Goal: Task Accomplishment & Management: Manage account settings

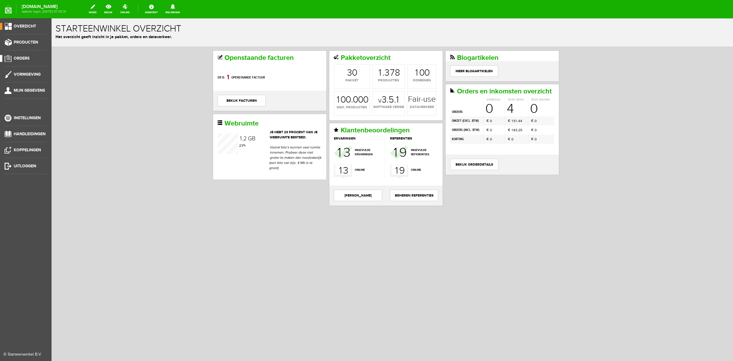
click at [33, 57] on link "Orders" at bounding box center [23, 58] width 47 height 7
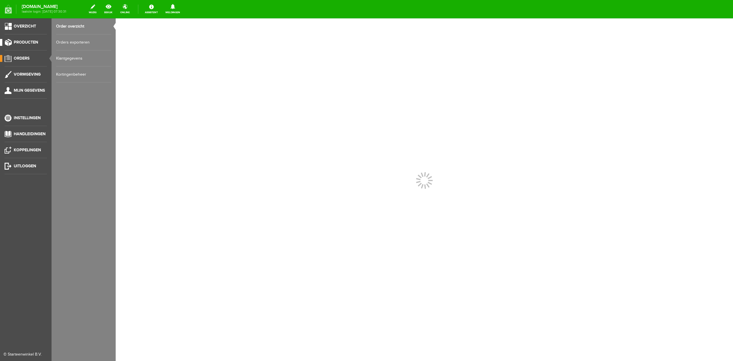
click at [33, 45] on link "Producten" at bounding box center [23, 42] width 47 height 7
click at [93, 44] on link "Producten beheren" at bounding box center [83, 42] width 55 height 16
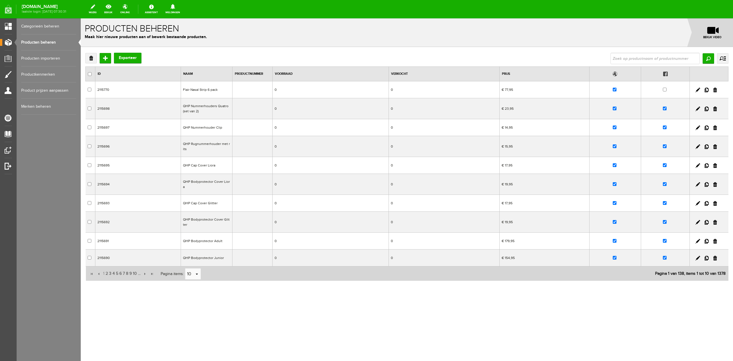
click at [648, 56] on input "text" at bounding box center [654, 58] width 89 height 11
type input "hoofm"
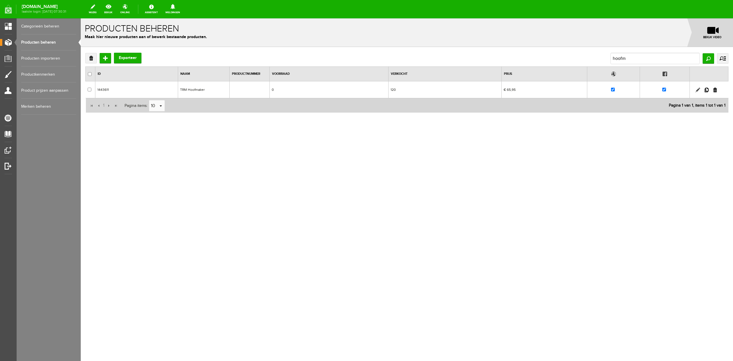
click at [698, 91] on link at bounding box center [697, 90] width 5 height 5
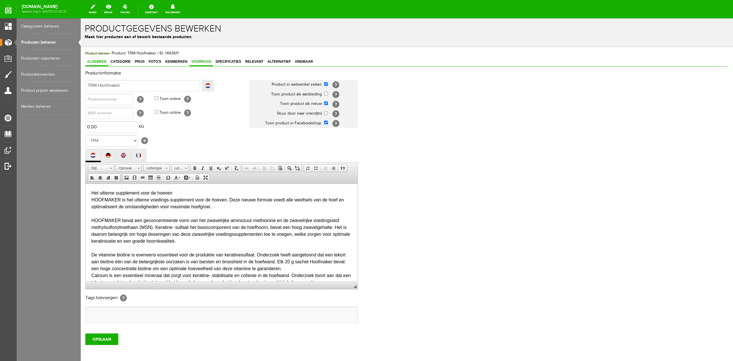
click at [208, 62] on span "Voorraad" at bounding box center [200, 62] width 23 height 4
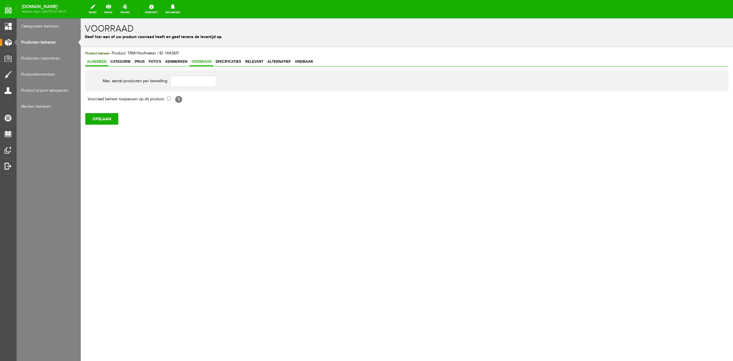
click at [102, 62] on span "Algemeen" at bounding box center [96, 62] width 23 height 4
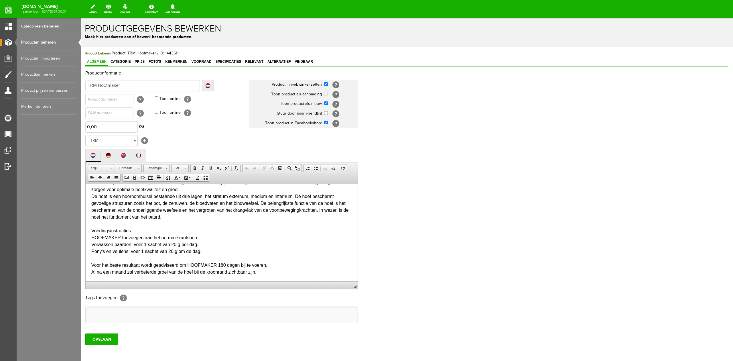
scroll to position [161, 0]
click at [128, 72] on h2 "Productinformatie" at bounding box center [406, 73] width 643 height 5
click at [130, 66] on div "Algemeen Categorie Prijs Foto's Kenmerken Voorraad Specificaties Relevant Alter…" at bounding box center [406, 62] width 643 height 9
click at [128, 62] on span "Categorie" at bounding box center [120, 62] width 23 height 4
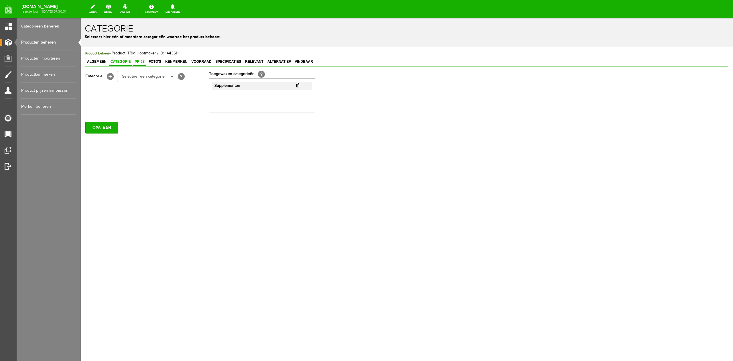
click at [136, 61] on span "Prijs" at bounding box center [139, 62] width 13 height 4
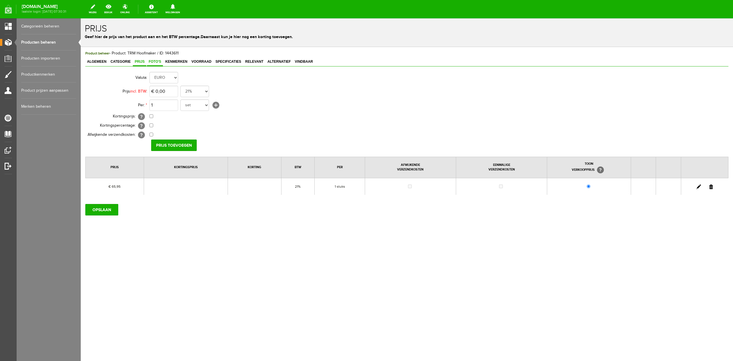
click at [148, 62] on span "Foto's" at bounding box center [155, 62] width 16 height 4
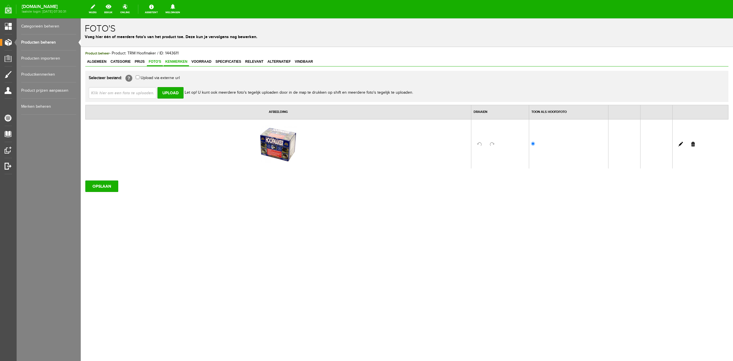
click at [181, 63] on span "Kenmerken" at bounding box center [175, 62] width 25 height 4
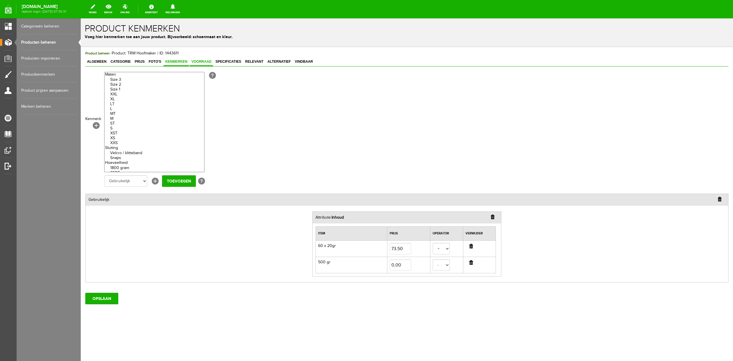
click at [197, 62] on span "Voorraad" at bounding box center [200, 62] width 23 height 4
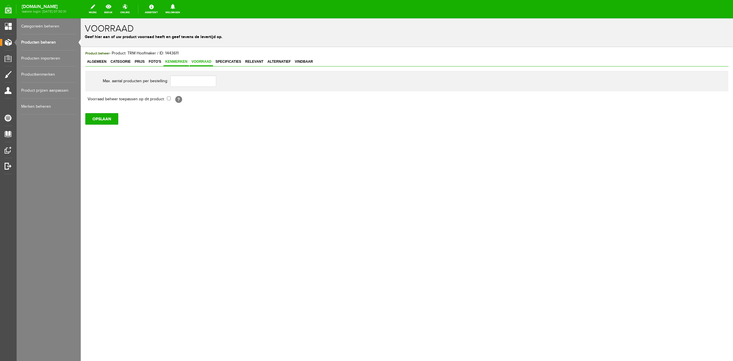
click at [178, 62] on span "Kenmerken" at bounding box center [175, 62] width 25 height 4
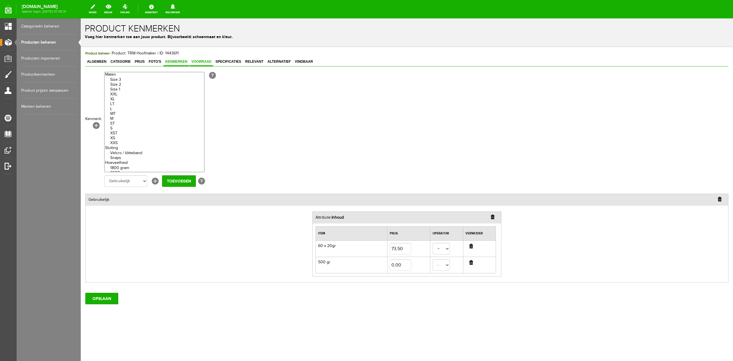
click at [208, 61] on span "Voorraad" at bounding box center [200, 62] width 23 height 4
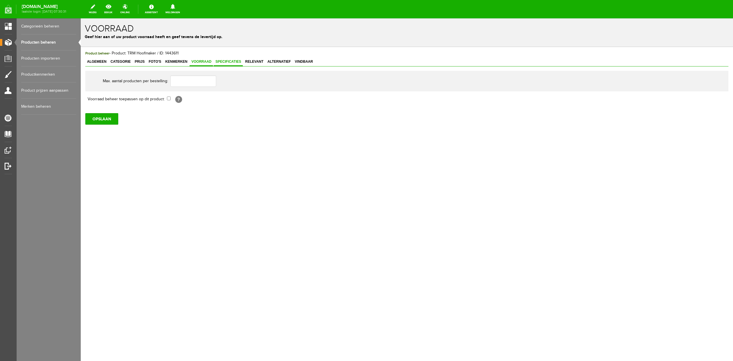
click at [239, 63] on span "Specificaties" at bounding box center [228, 62] width 29 height 4
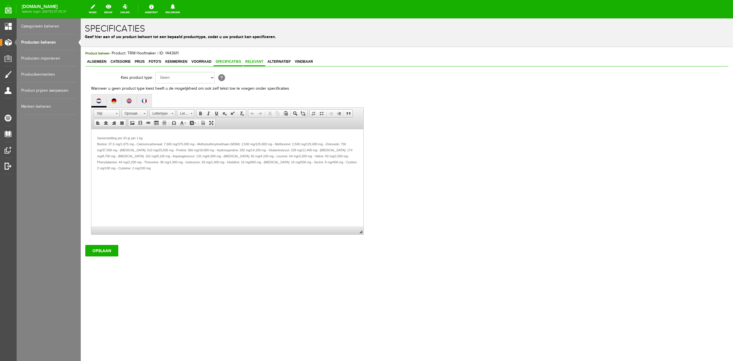
click at [247, 61] on span "Relevant" at bounding box center [254, 62] width 22 height 4
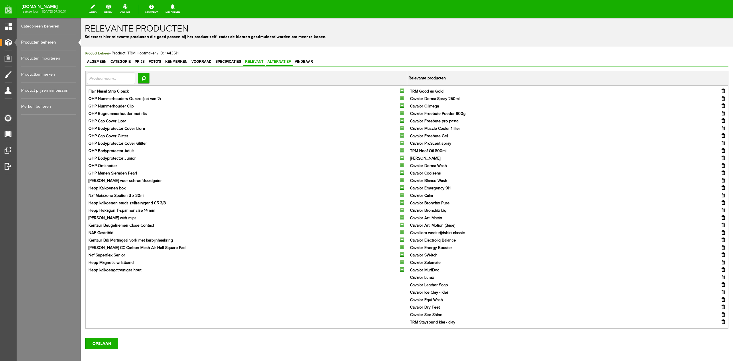
click at [273, 62] on span "Alternatief" at bounding box center [279, 62] width 27 height 4
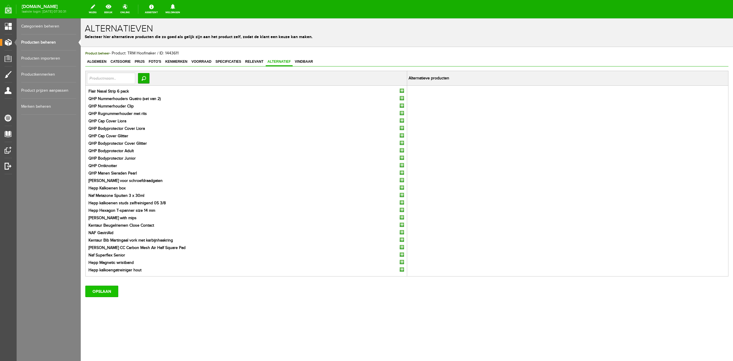
click at [115, 289] on input "OPSLAAN" at bounding box center [101, 290] width 33 height 11
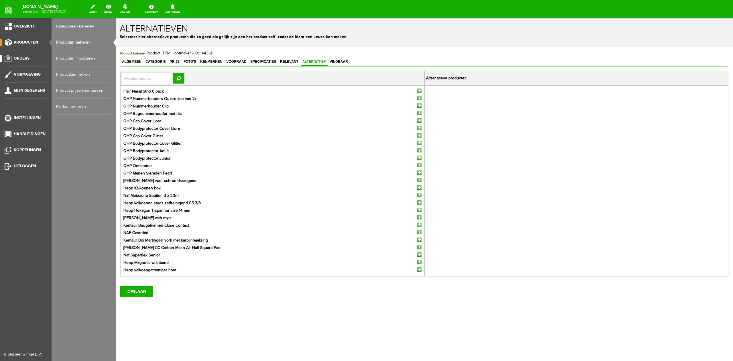
click at [29, 61] on link "Orders" at bounding box center [23, 58] width 47 height 7
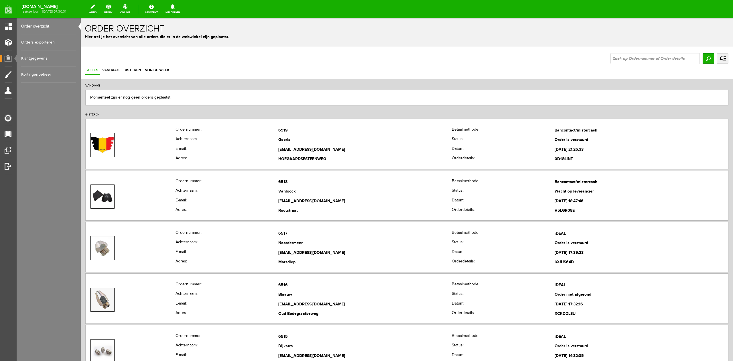
click at [613, 62] on input "text" at bounding box center [654, 58] width 89 height 11
type input "frrej"
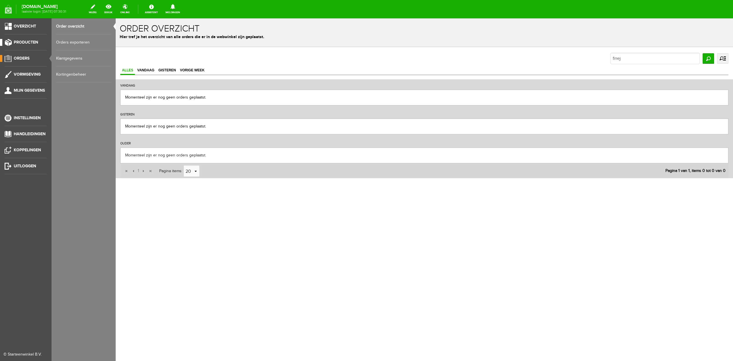
click at [39, 42] on link "Producten" at bounding box center [23, 42] width 47 height 7
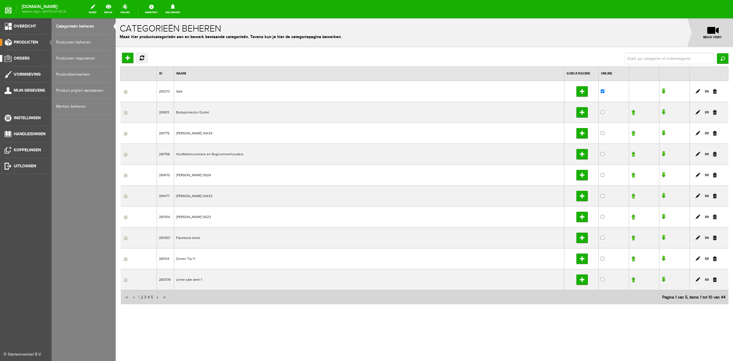
click at [40, 55] on link "Orders" at bounding box center [23, 58] width 47 height 7
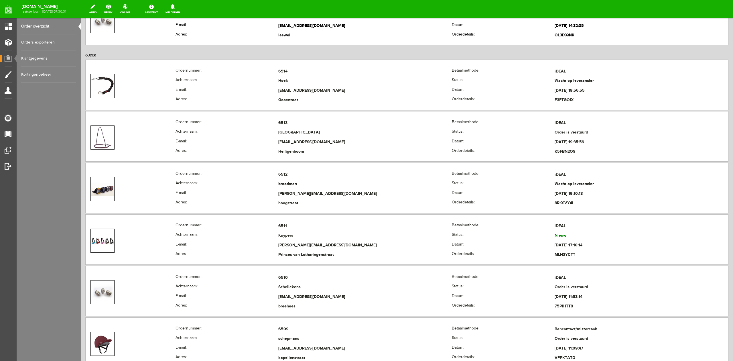
scroll to position [343, 0]
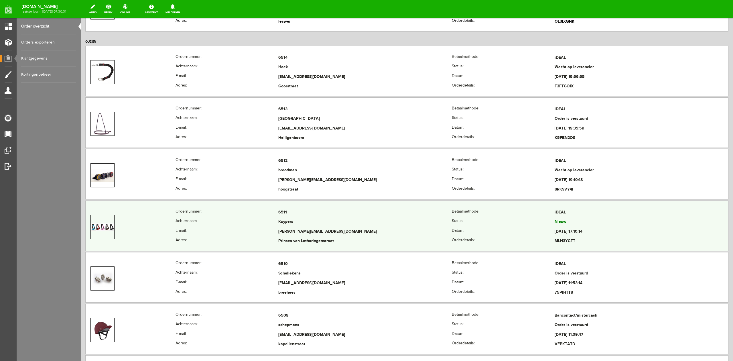
click at [265, 220] on th "Achternaam:" at bounding box center [226, 222] width 103 height 10
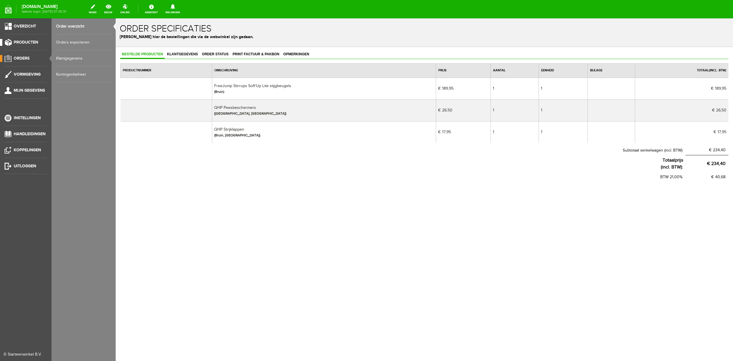
click at [23, 43] on span "Producten" at bounding box center [26, 42] width 24 height 5
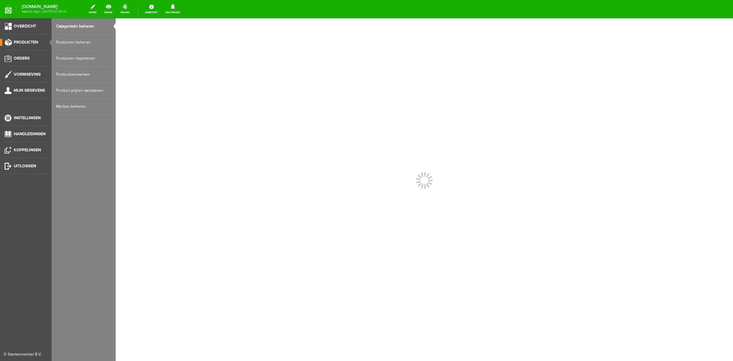
click at [81, 43] on link "Producten beheren" at bounding box center [83, 42] width 55 height 16
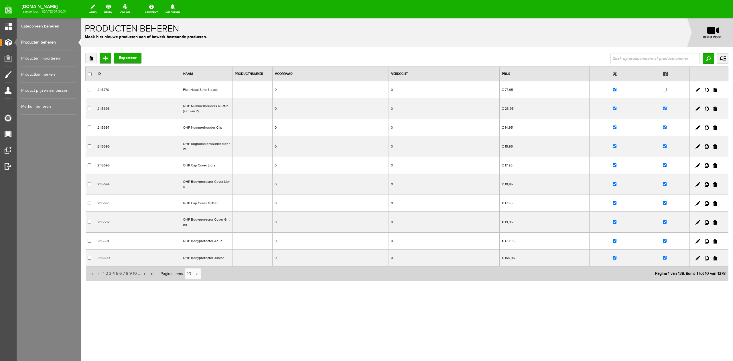
click at [676, 59] on input "text" at bounding box center [654, 58] width 89 height 11
type input "lite"
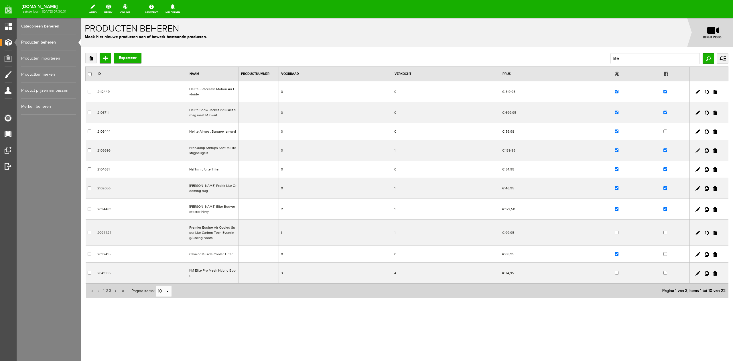
click at [699, 151] on link at bounding box center [697, 150] width 5 height 5
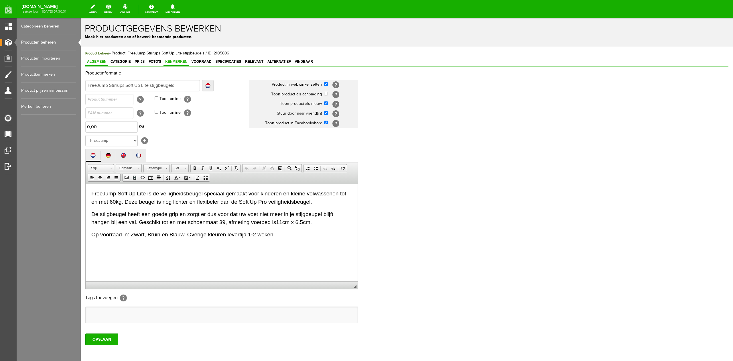
click at [188, 63] on span "Kenmerken" at bounding box center [175, 62] width 25 height 4
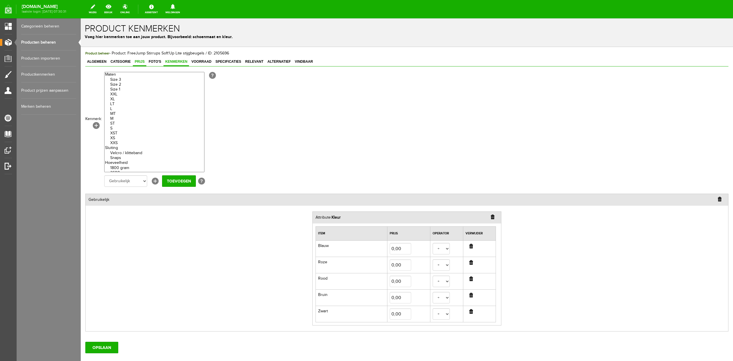
click at [133, 65] on link "Prijs" at bounding box center [139, 62] width 13 height 8
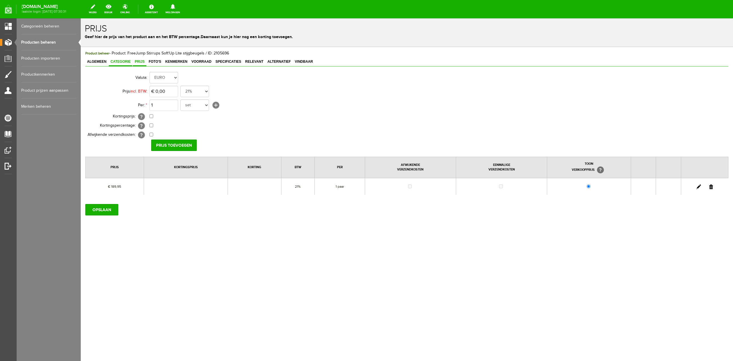
click at [118, 62] on span "Categorie" at bounding box center [120, 62] width 23 height 4
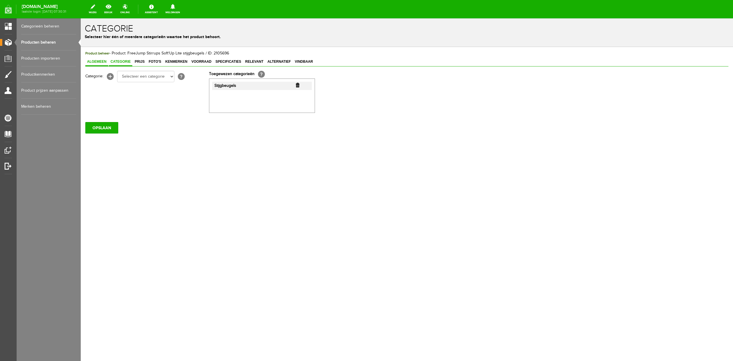
click at [97, 61] on span "Algemeen" at bounding box center [96, 62] width 23 height 4
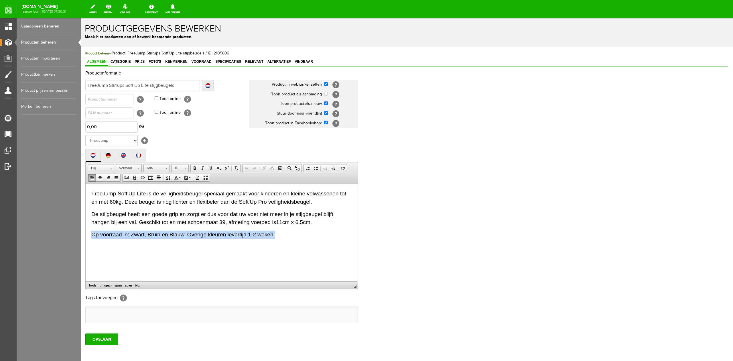
drag, startPoint x: 285, startPoint y: 234, endPoint x: 86, endPoint y: 230, distance: 198.7
click at [86, 230] on html "FreeJump Soft'Up Lite is de veiligheidsbeugel speciaal gemaakt voor kinderen en…" at bounding box center [222, 213] width 272 height 61
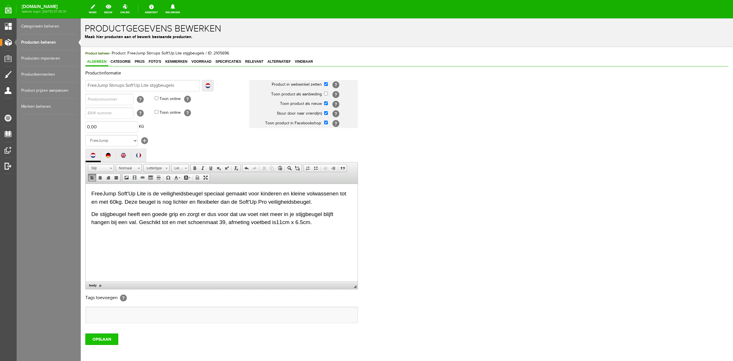
click at [114, 336] on input "OPSLAAN" at bounding box center [101, 338] width 33 height 11
click at [164, 61] on span "Kenmerken" at bounding box center [175, 62] width 25 height 4
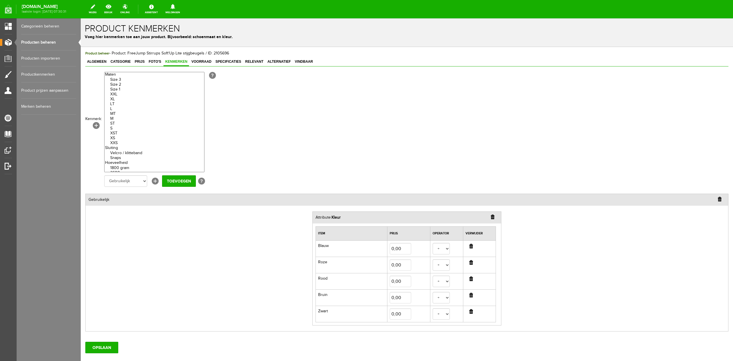
click at [469, 246] on input "button" at bounding box center [471, 246] width 4 height 5
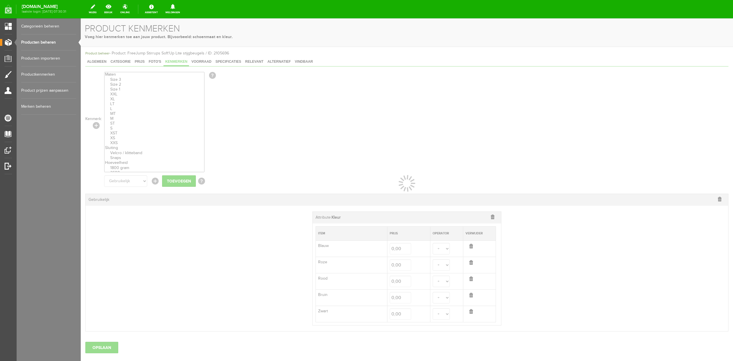
select select
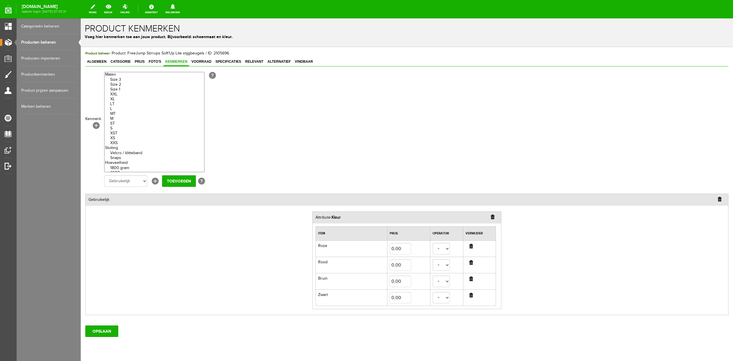
click at [469, 245] on input "button" at bounding box center [471, 246] width 4 height 5
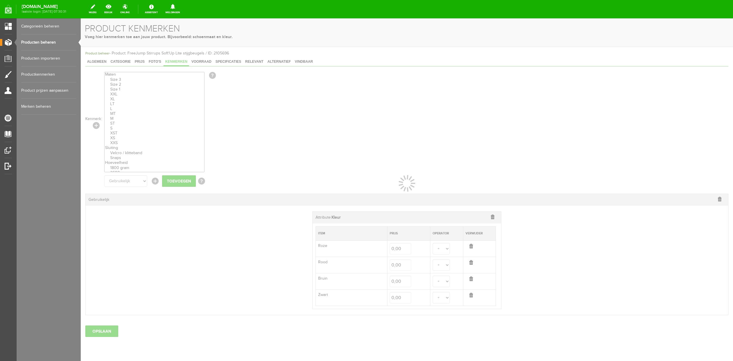
select select
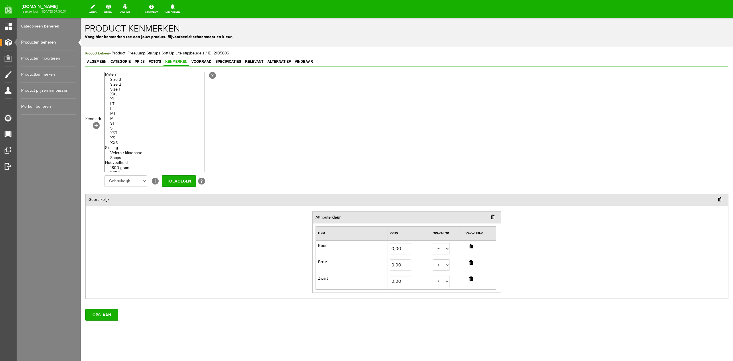
click at [469, 264] on input "button" at bounding box center [471, 262] width 4 height 5
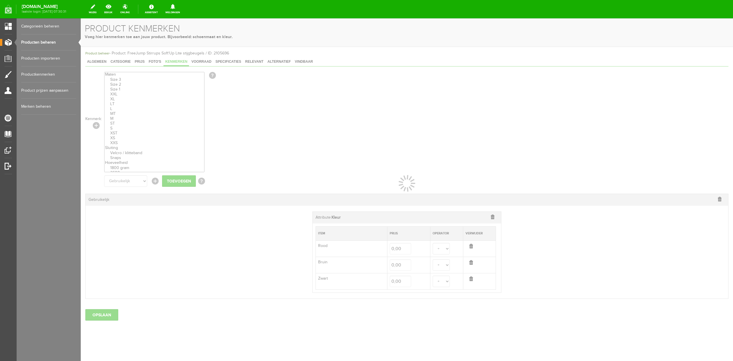
select select
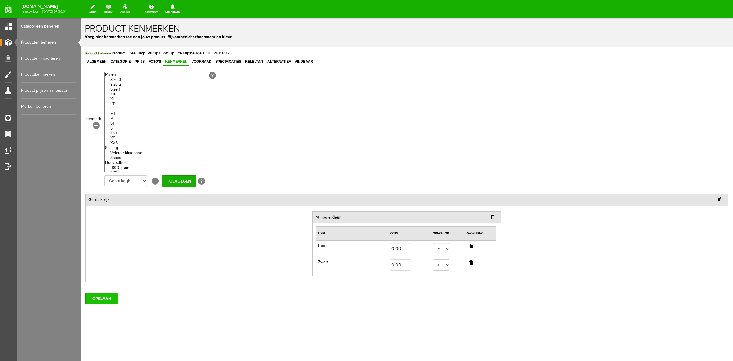
click at [96, 300] on input "OPSLAAN" at bounding box center [101, 298] width 33 height 11
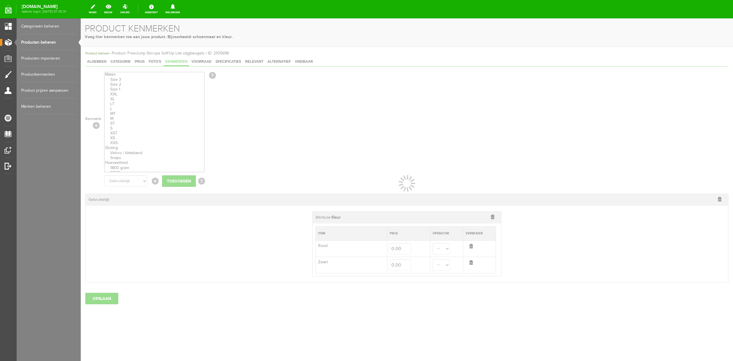
select select
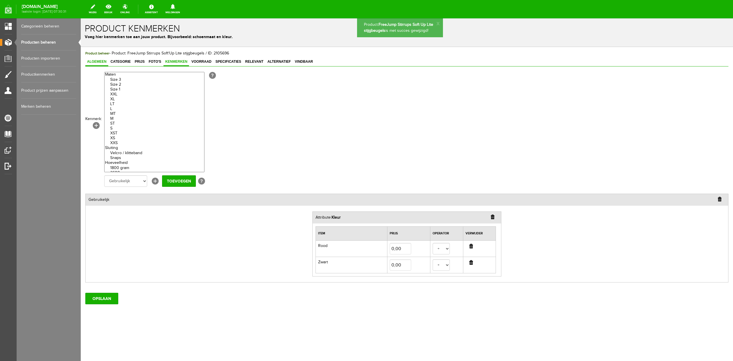
click at [101, 62] on span "Algemeen" at bounding box center [96, 62] width 23 height 4
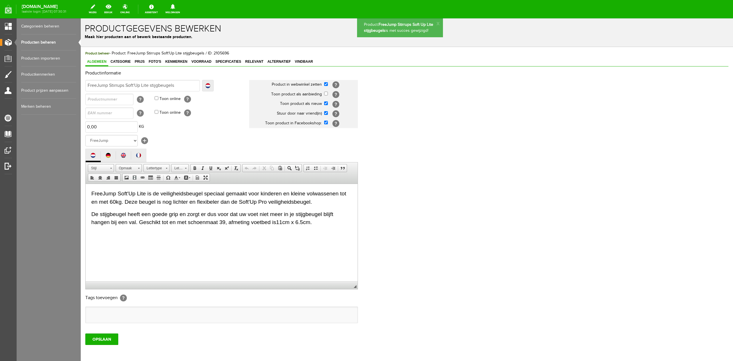
click at [331, 223] on p "De stijgbeugel heeft een goede grip en zorgt er dus voor dat uw voet niet meer …" at bounding box center [221, 218] width 260 height 17
click at [107, 339] on input "OPSLAAN" at bounding box center [101, 338] width 33 height 11
click at [154, 232] on p "Op voorraad: Zwart/zilver en Zwart Bordeaux" at bounding box center [221, 233] width 260 height 6
click at [113, 343] on input "OPSLAAN" at bounding box center [101, 338] width 33 height 11
click at [182, 61] on span "Kenmerken" at bounding box center [175, 62] width 25 height 4
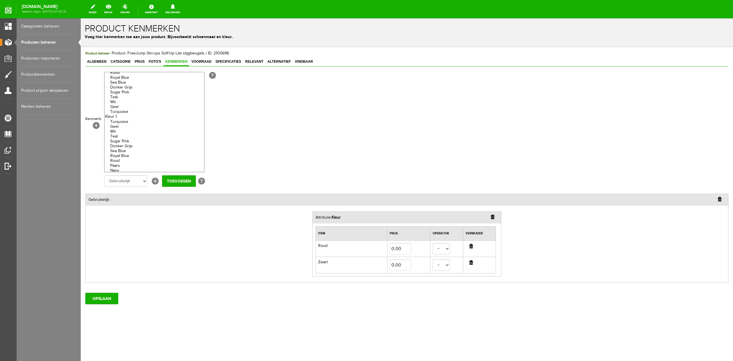
scroll to position [572, 0]
drag, startPoint x: 177, startPoint y: 106, endPoint x: 102, endPoint y: 146, distance: 84.5
click at [102, 146] on th "Kenmerk: [+]" at bounding box center [94, 122] width 19 height 103
click at [132, 107] on option "[GEOGRAPHIC_DATA]" at bounding box center [154, 106] width 100 height 5
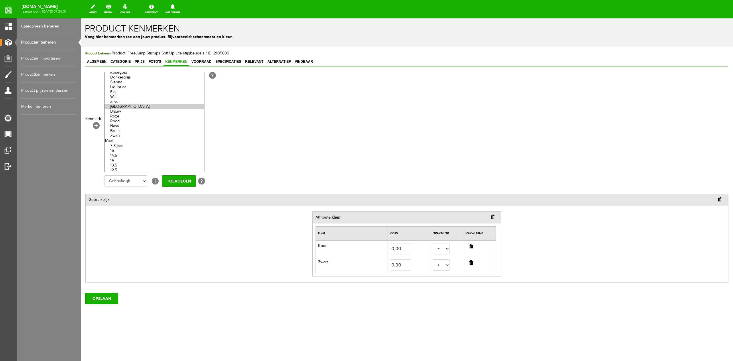
select select "85327|336143"
click at [124, 102] on option "Zilver" at bounding box center [154, 101] width 100 height 5
click at [174, 179] on input "Toevoegen" at bounding box center [179, 180] width 34 height 11
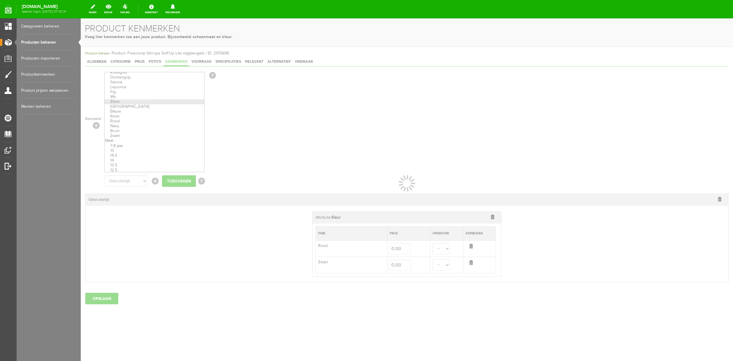
select select
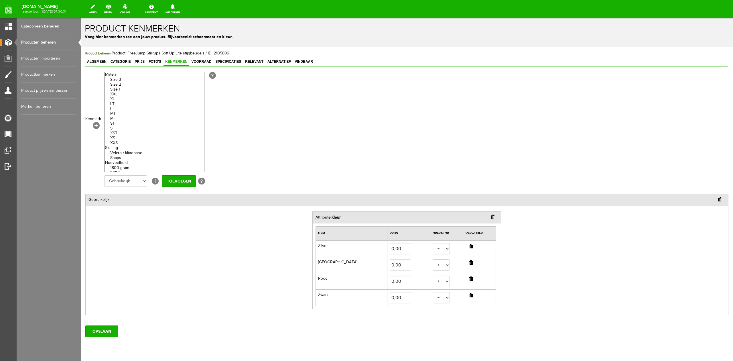
click at [469, 280] on input "button" at bounding box center [471, 278] width 4 height 5
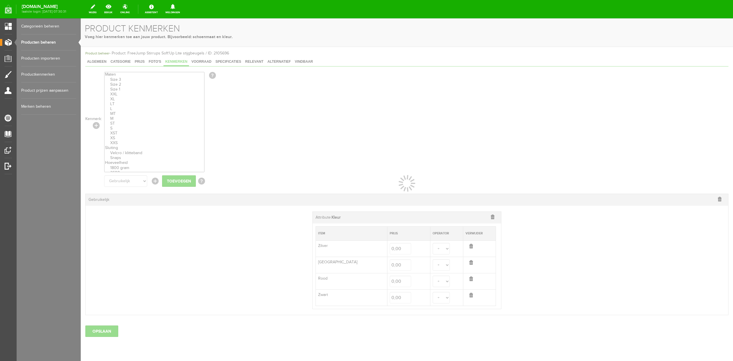
select select
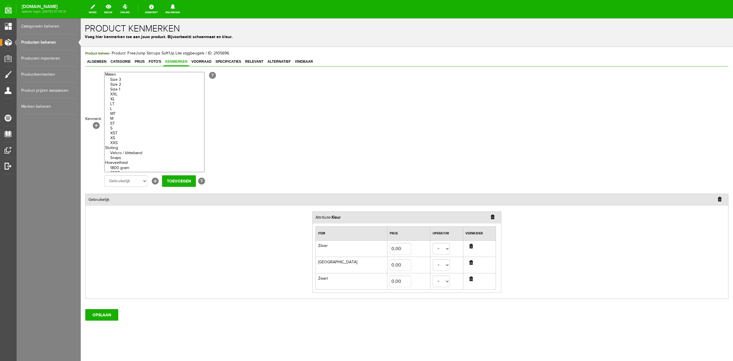
click at [469, 281] on input "button" at bounding box center [471, 278] width 4 height 5
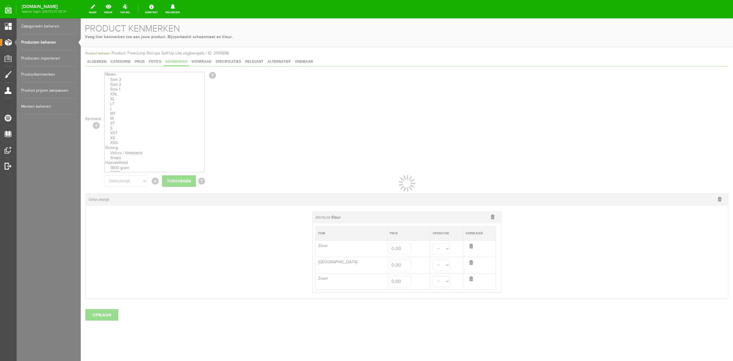
select select
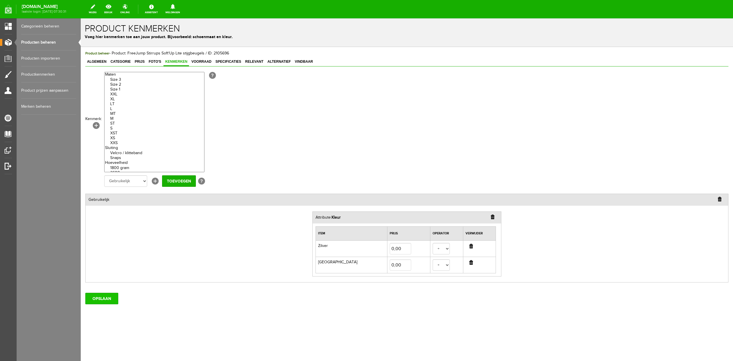
click at [101, 295] on input "OPSLAAN" at bounding box center [101, 298] width 33 height 11
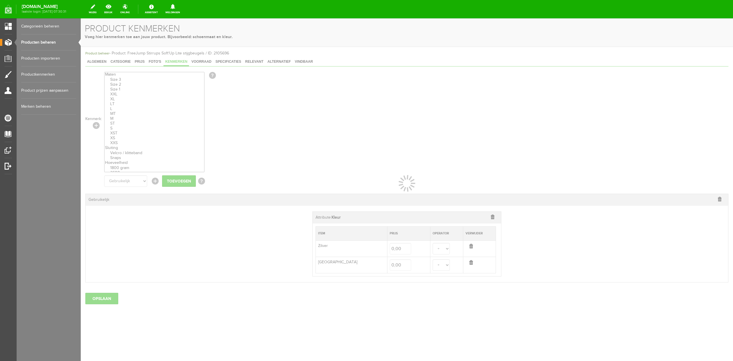
select select
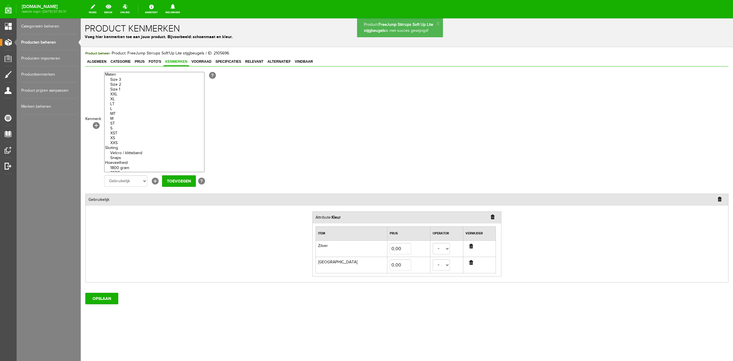
scroll to position [0, 0]
drag, startPoint x: 80, startPoint y: 303, endPoint x: 11, endPoint y: 286, distance: 71.2
click at [81, 303] on iframe at bounding box center [407, 189] width 652 height 342
click at [93, 304] on input "OPSLAAN" at bounding box center [101, 298] width 33 height 11
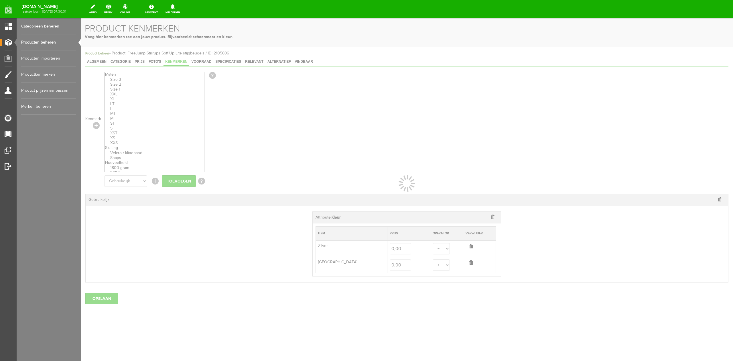
select select
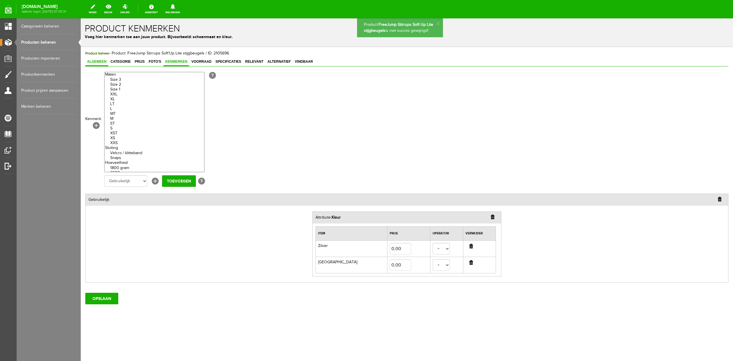
click at [100, 60] on span "Algemeen" at bounding box center [96, 62] width 23 height 4
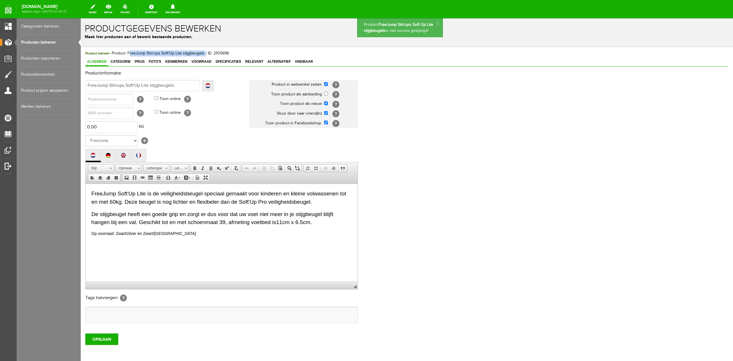
drag, startPoint x: 127, startPoint y: 53, endPoint x: 203, endPoint y: 56, distance: 75.9
click at [203, 56] on div "Product beheer - Product: FreeJump Stirrups Soft'Up Lite stijgbeugels / ID: 210…" at bounding box center [406, 53] width 643 height 6
copy span "FreeJump Stirrups Soft'Up Lite stijgbeugels"
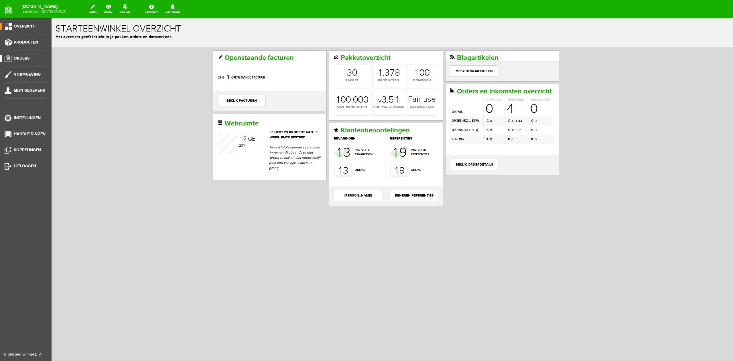
click at [22, 57] on span "Orders" at bounding box center [22, 58] width 16 height 5
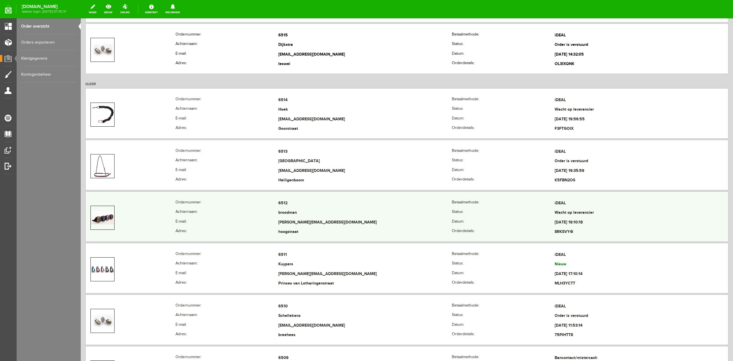
scroll to position [305, 0]
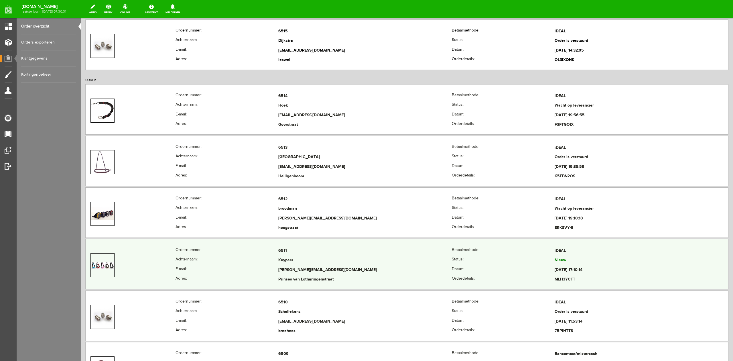
click at [189, 254] on th "Ordernummer:" at bounding box center [226, 251] width 103 height 10
